Goal: Check status: Check status

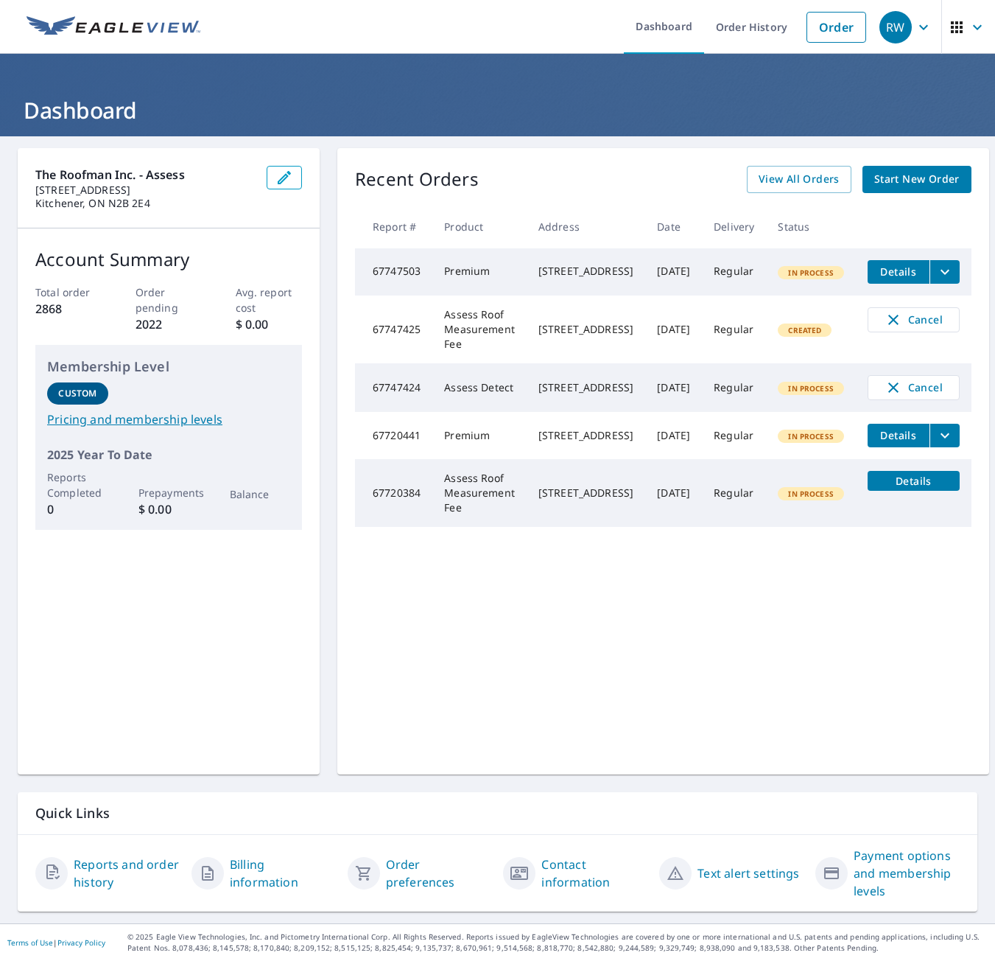
scroll to position [0, 21]
click at [793, 176] on span "View All Orders" at bounding box center [799, 179] width 81 height 18
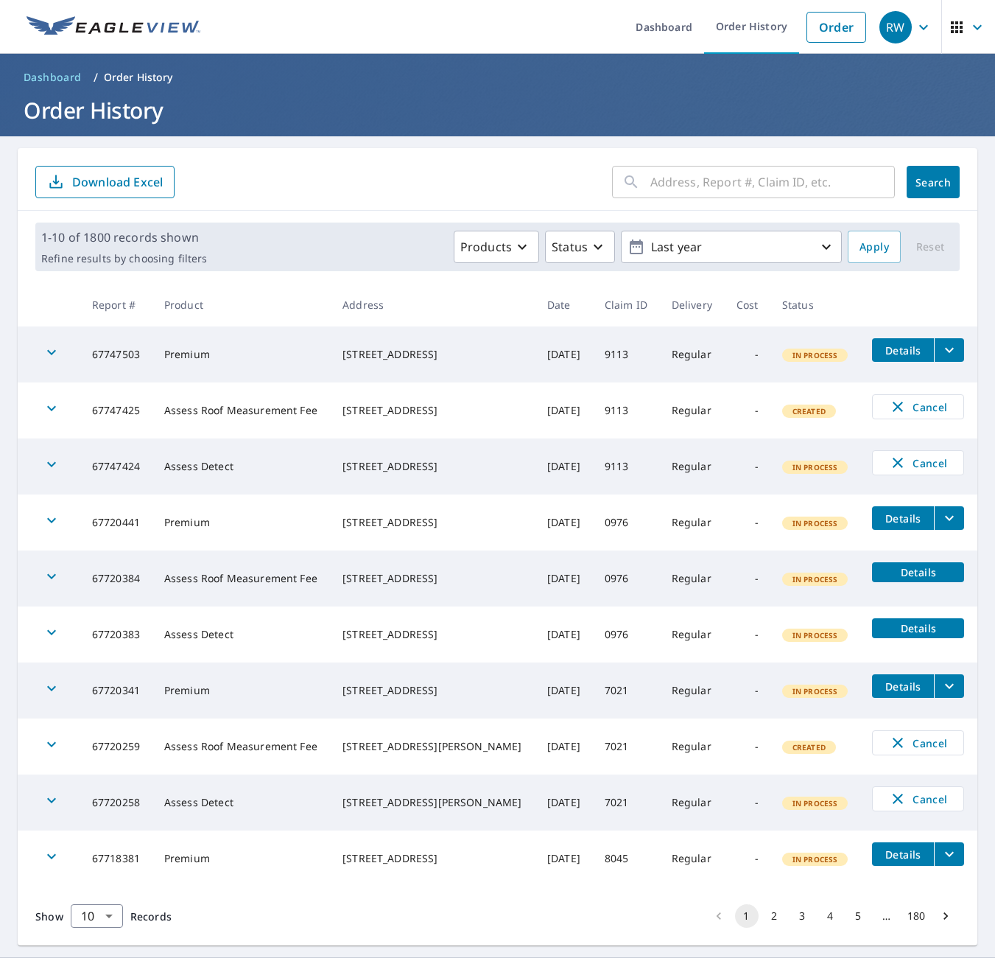
click at [763, 920] on button "2" at bounding box center [775, 916] width 24 height 24
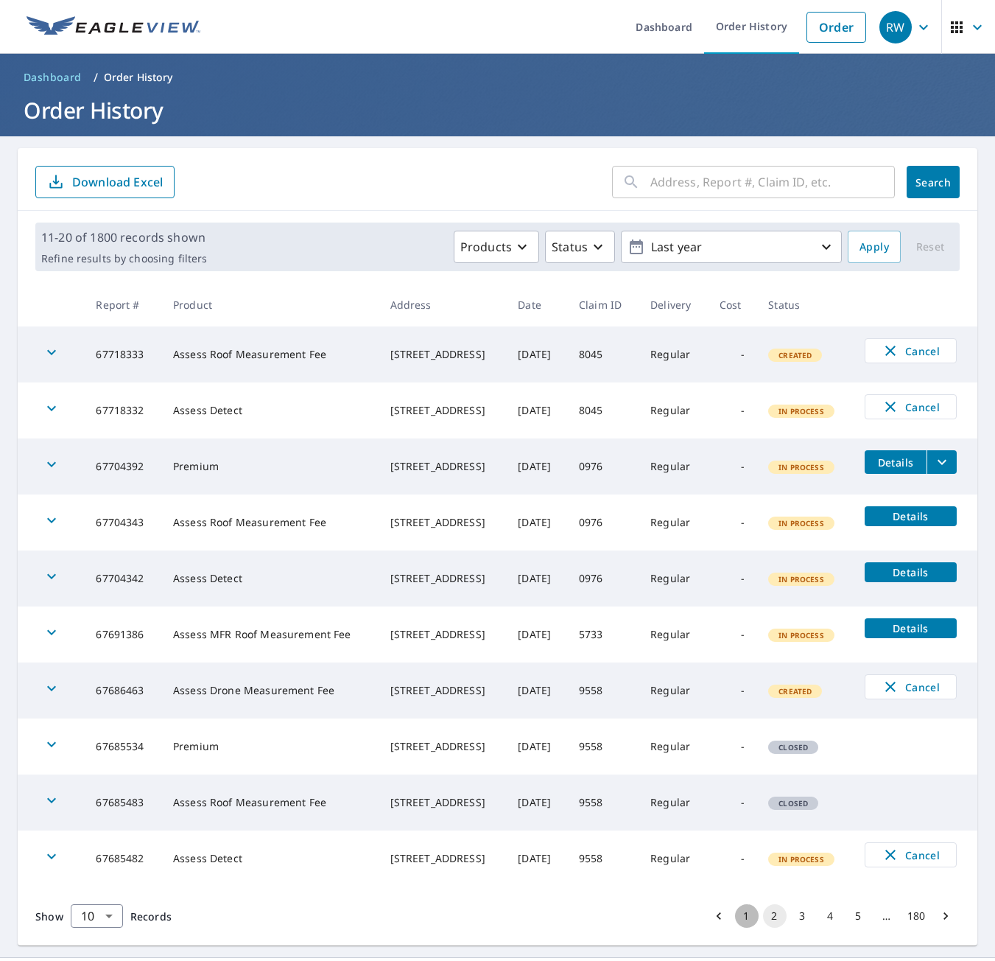
click at [736, 911] on button "1" at bounding box center [747, 916] width 24 height 24
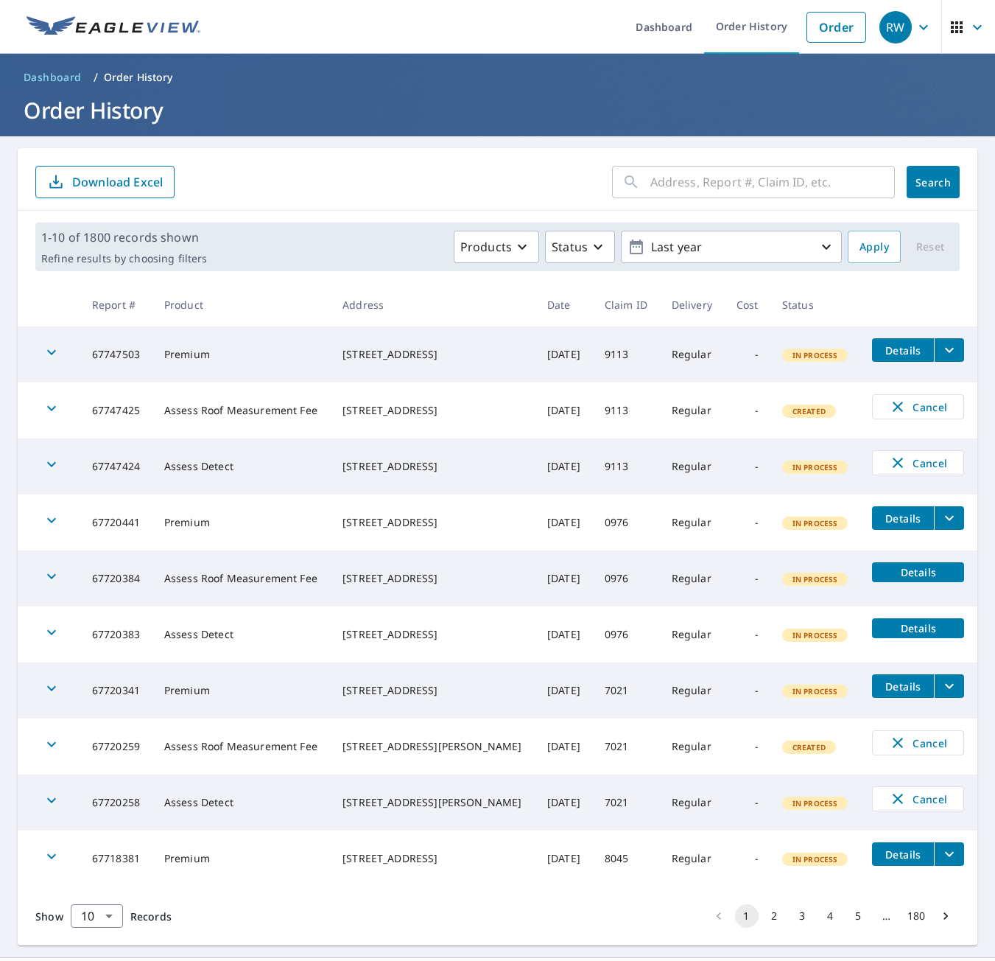
click at [701, 189] on input "text" at bounding box center [772, 181] width 245 height 41
type input "[STREET_ADDRESS]"
click button "Search" at bounding box center [933, 182] width 53 height 32
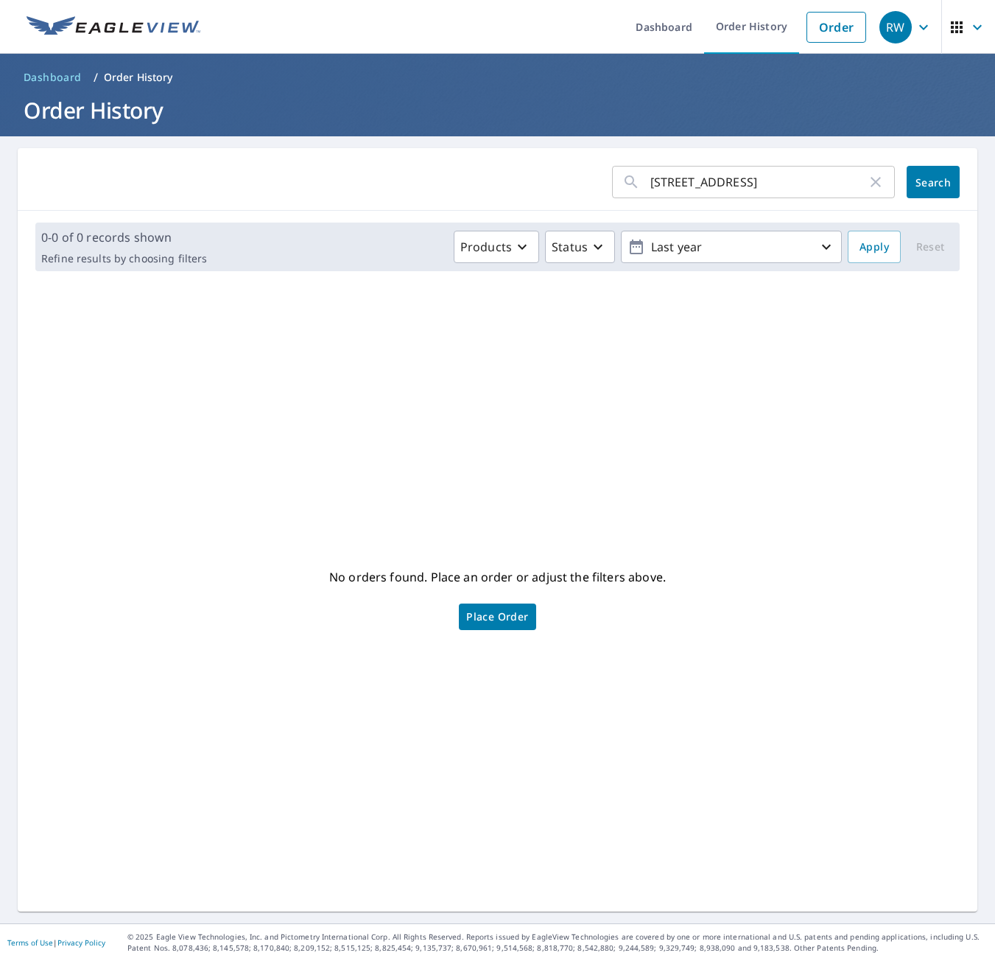
click at [957, 36] on span "button" at bounding box center [968, 27] width 41 height 35
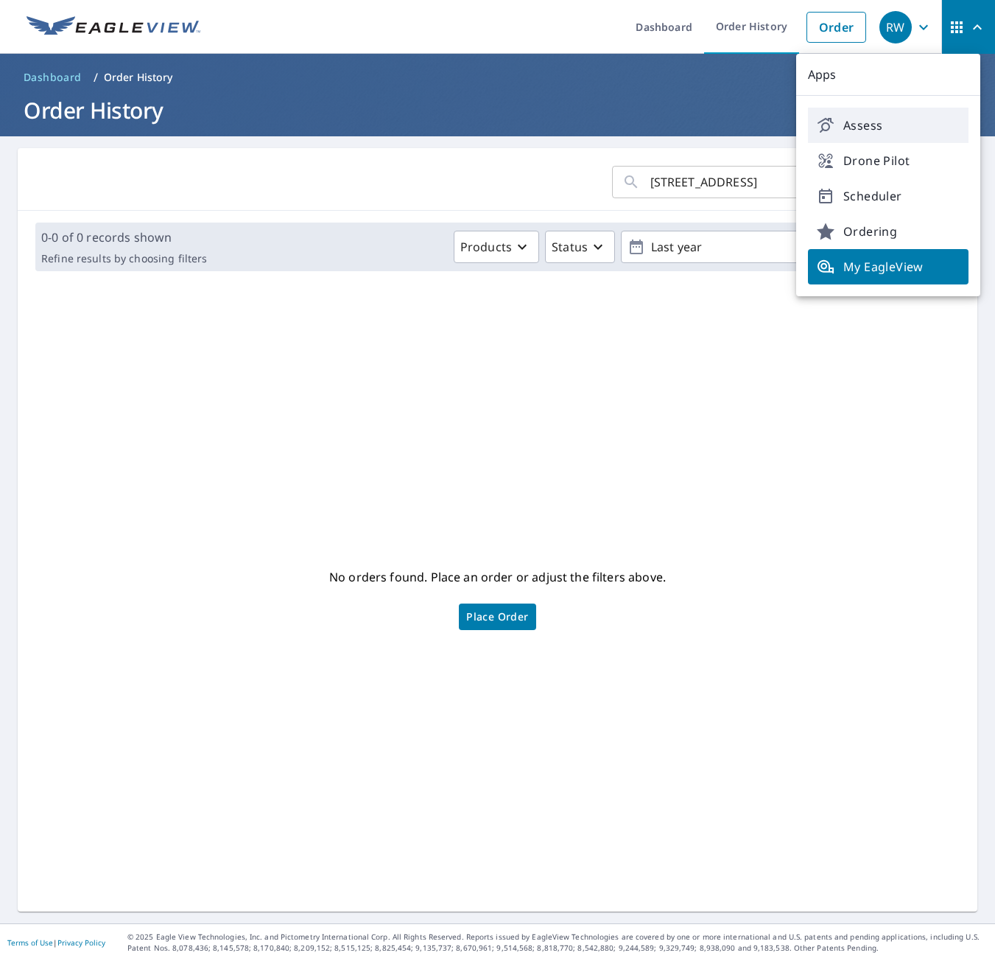
click at [881, 128] on span "Assess" at bounding box center [888, 125] width 143 height 18
